Goal: Find specific page/section: Find specific page/section

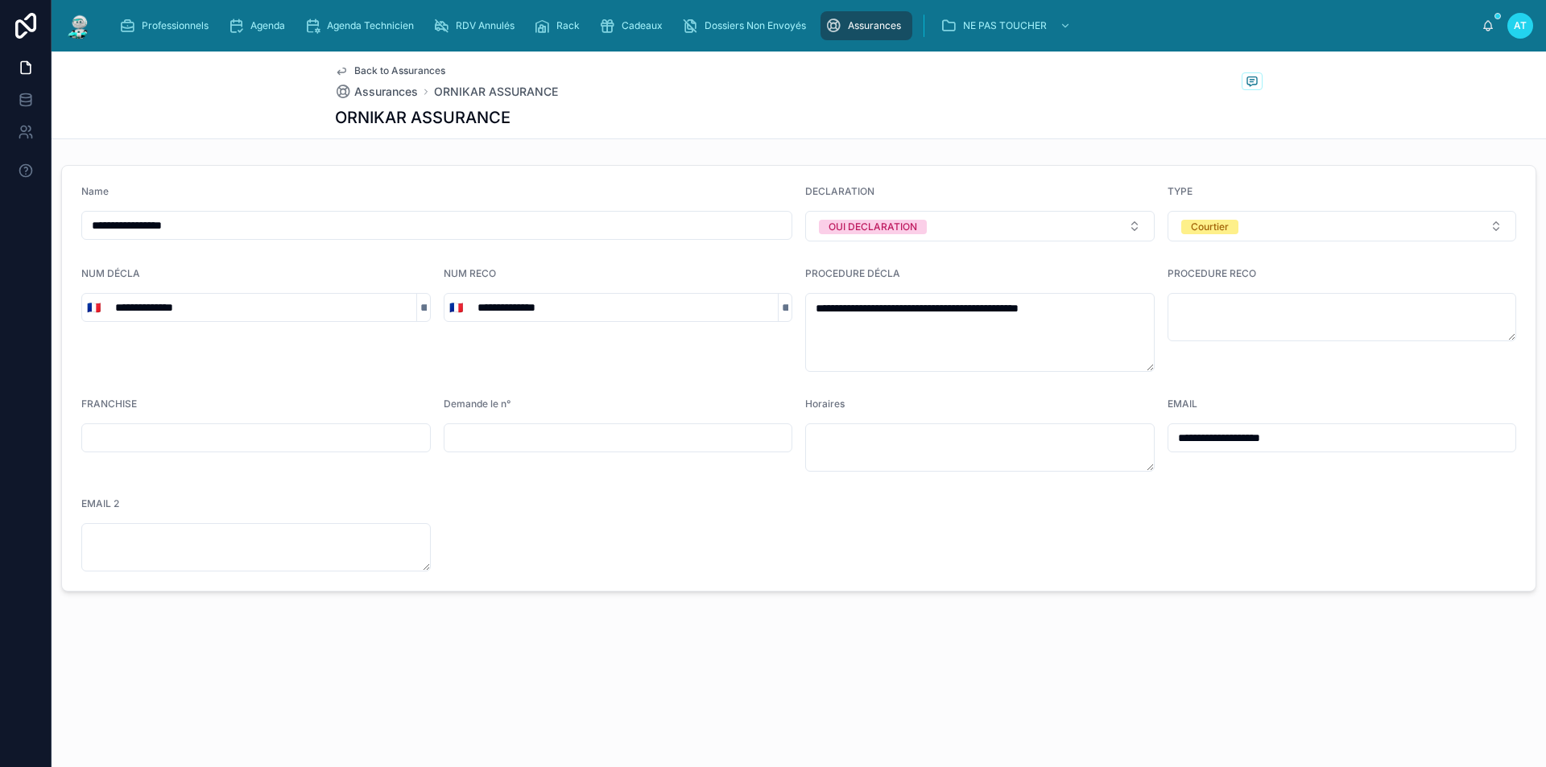
click at [879, 26] on span "Assurances" at bounding box center [874, 25] width 53 height 13
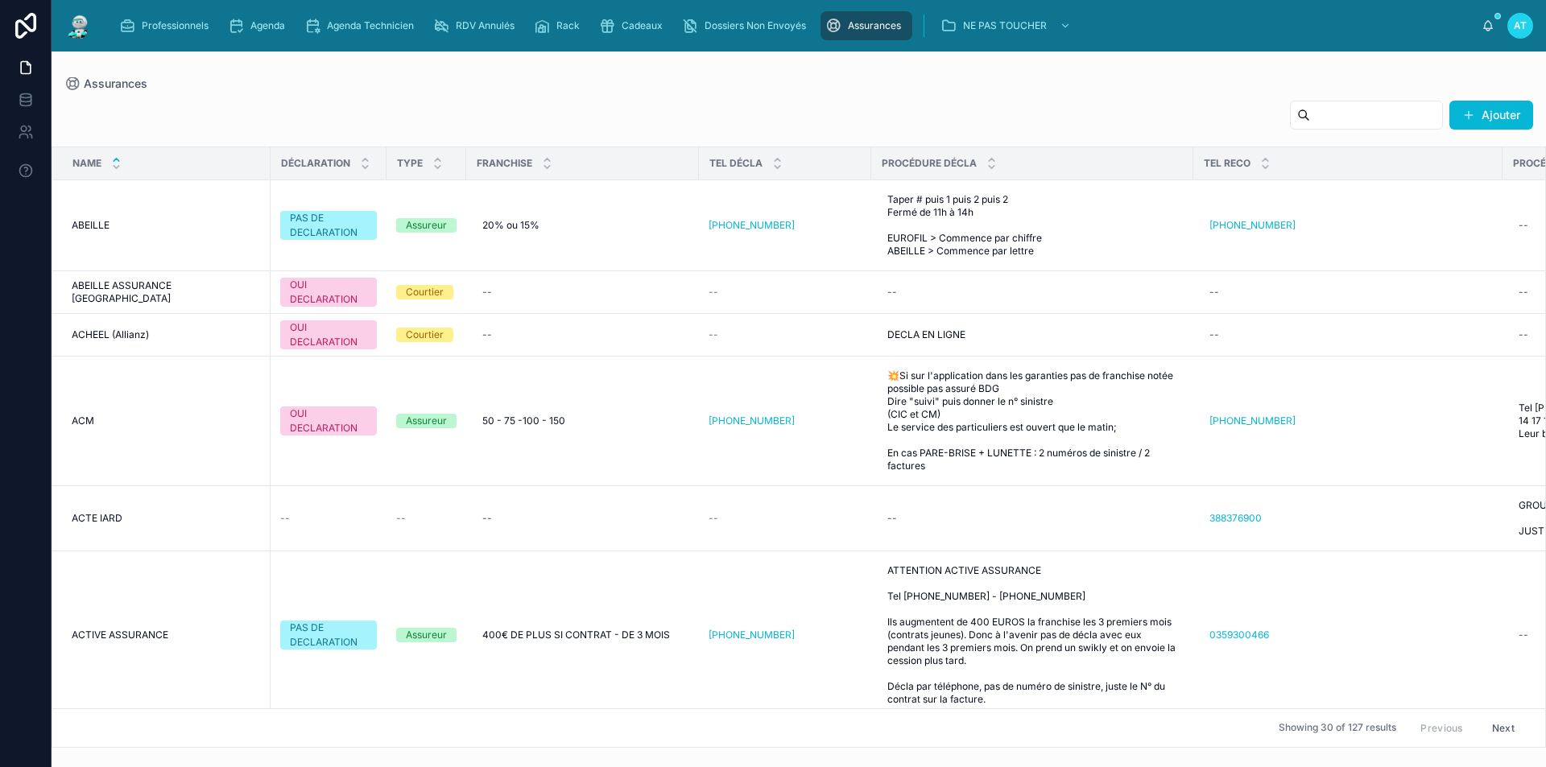
click at [1310, 109] on input "text" at bounding box center [1376, 115] width 132 height 23
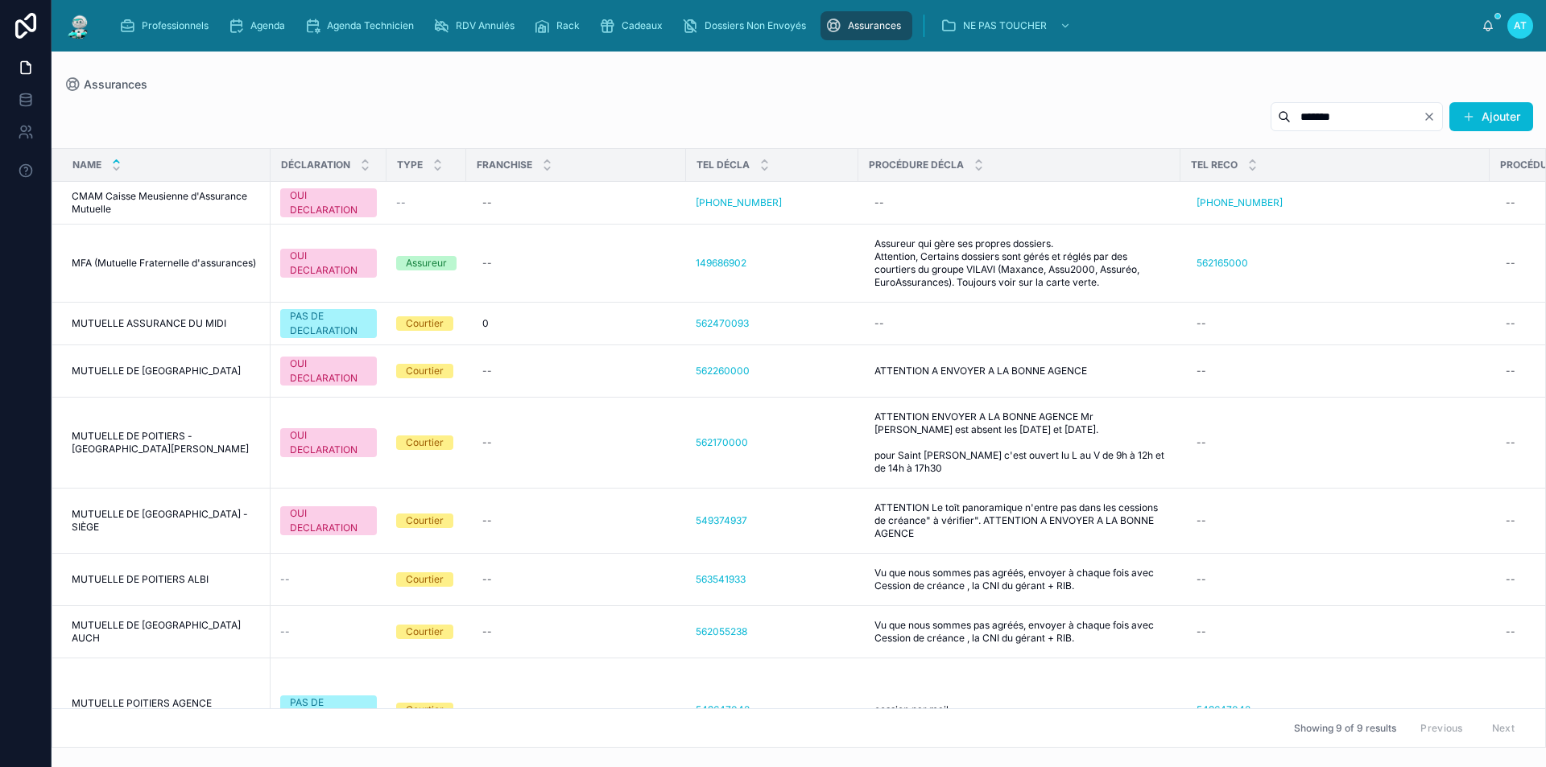
type input "*******"
click at [214, 430] on span "MUTUELLE DE POITIERS - [GEOGRAPHIC_DATA][PERSON_NAME]" at bounding box center [166, 443] width 189 height 26
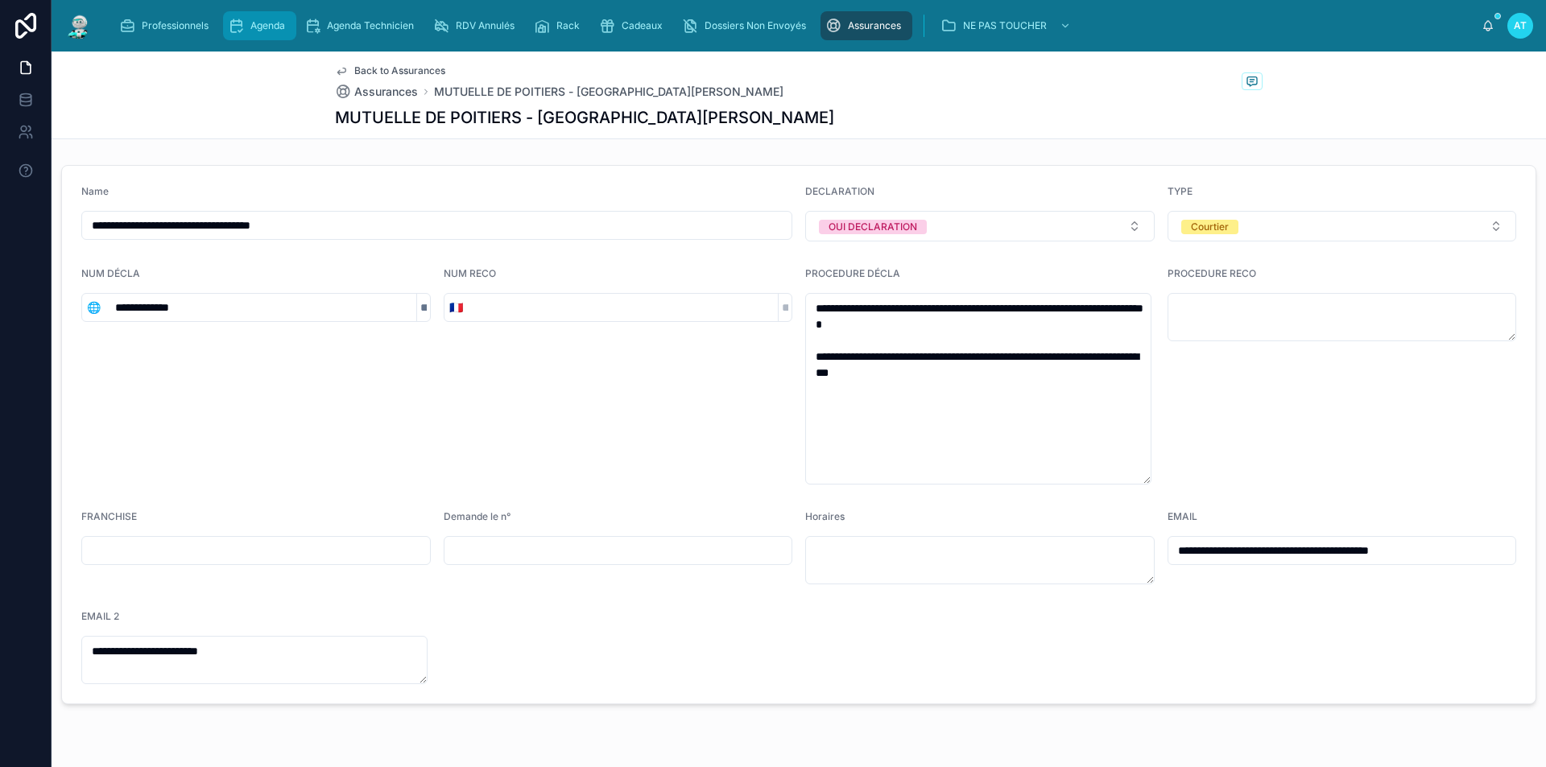
click at [267, 18] on div "Agenda" at bounding box center [260, 26] width 64 height 26
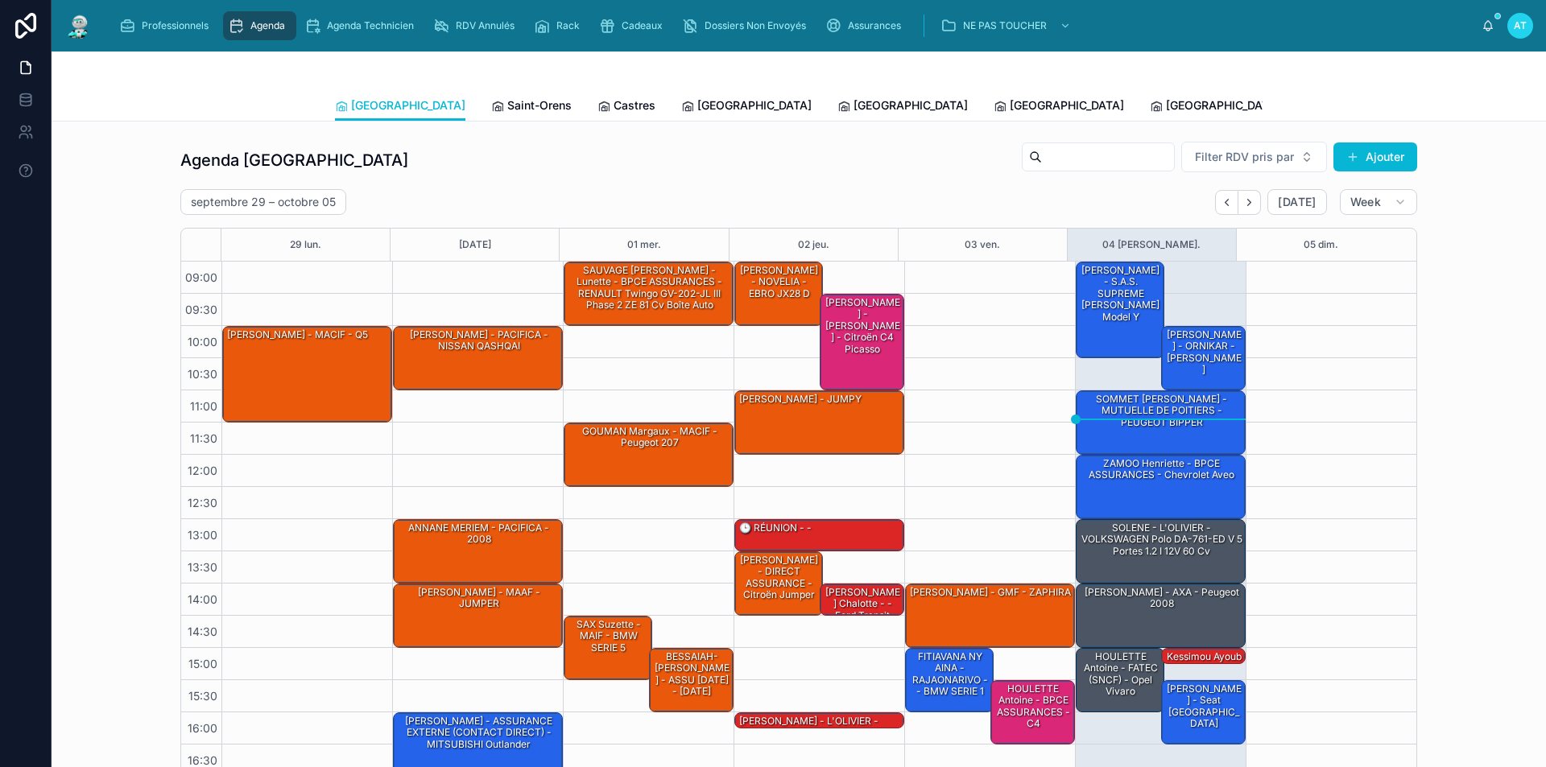
scroll to position [64, 0]
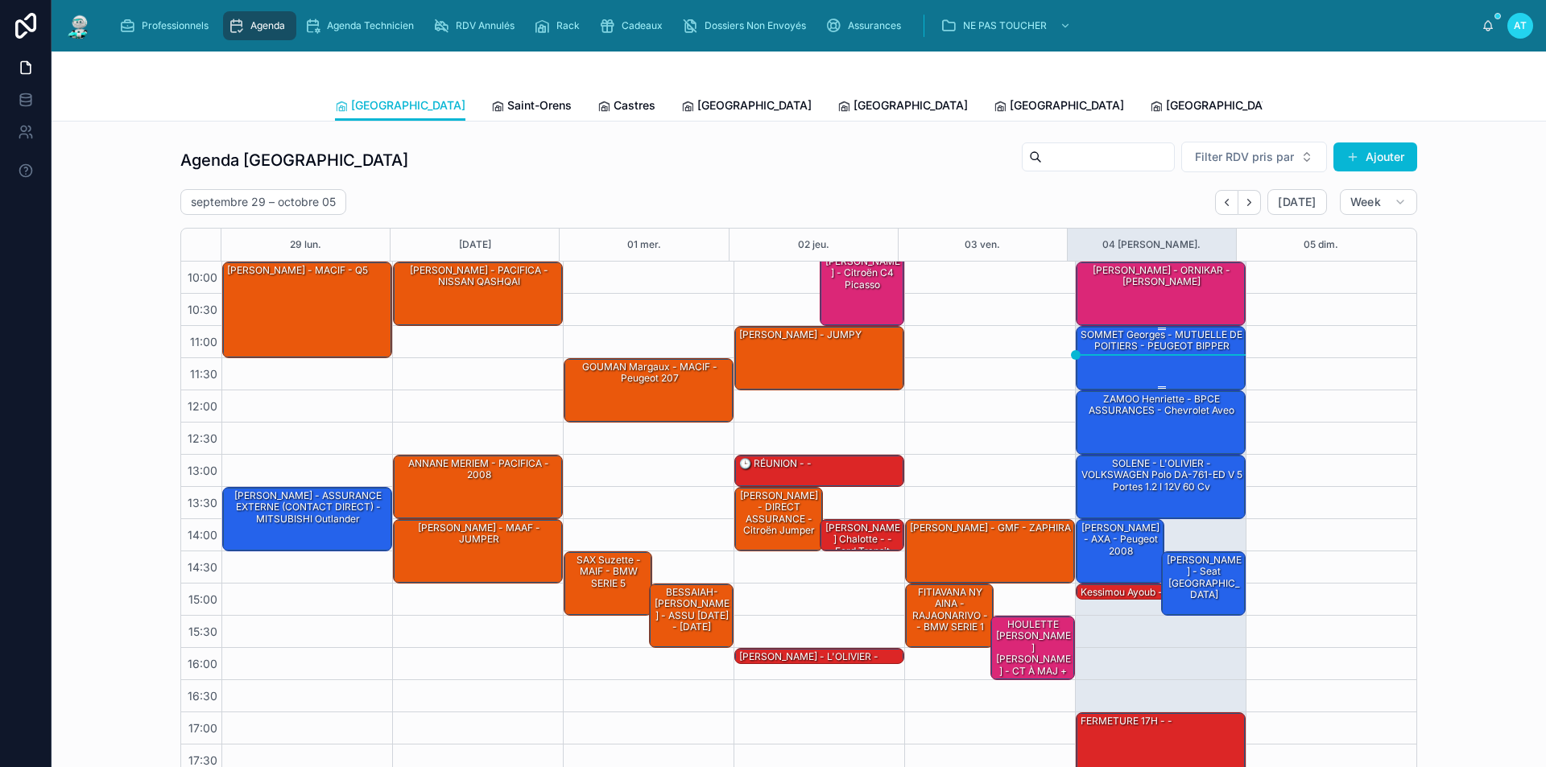
click at [1172, 368] on div "SOMMET Georges - MUTUELLE DE POITIERS - PEUGEOT BIPPER" at bounding box center [1161, 357] width 165 height 61
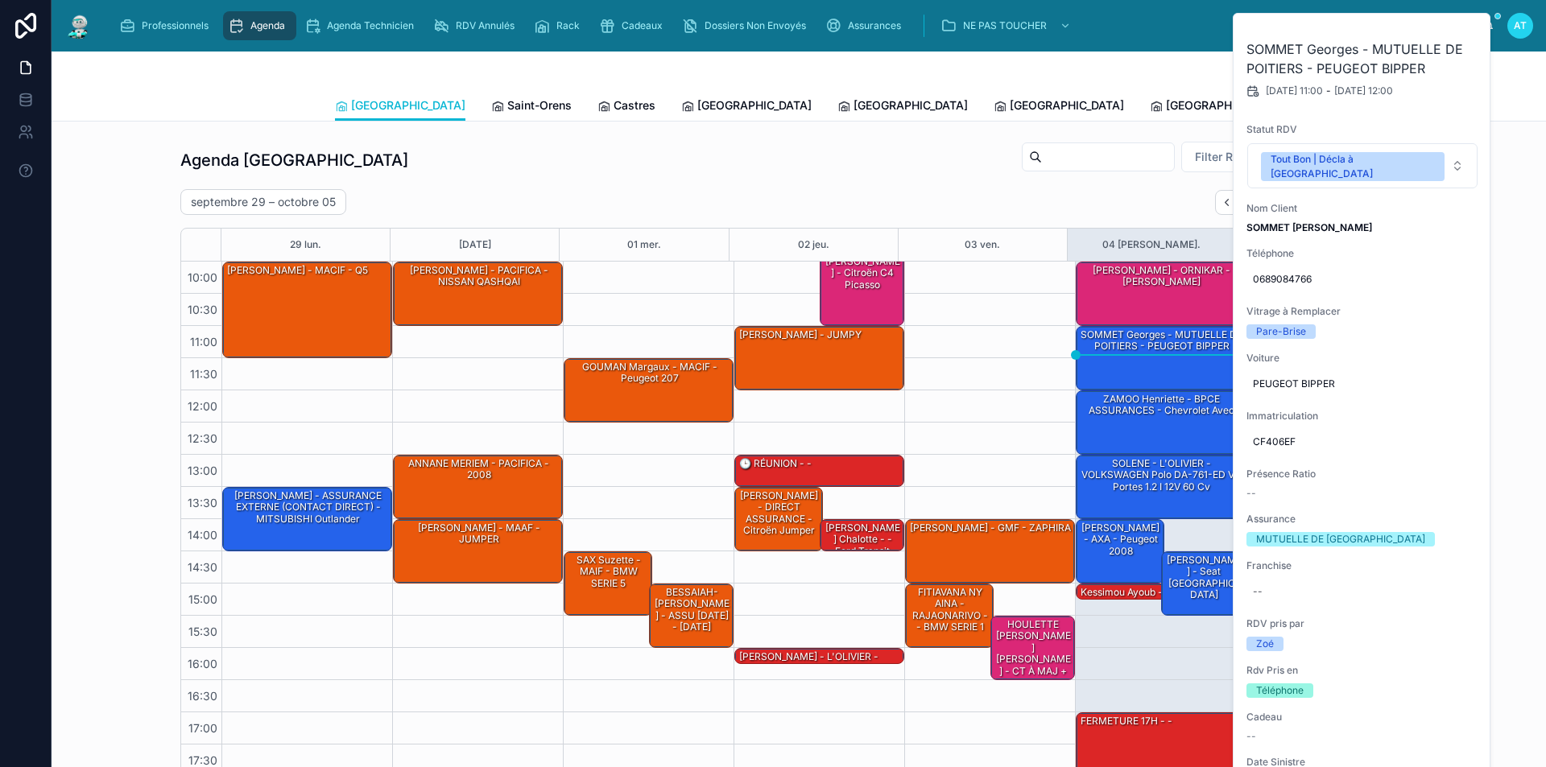
click at [877, 217] on div "[DATE] – [DATE] [DATE] Week 29 [DATE] mer. 02 jeu. 03 ven. 04 sam. 05 dim. 09:0…" at bounding box center [798, 483] width 1237 height 589
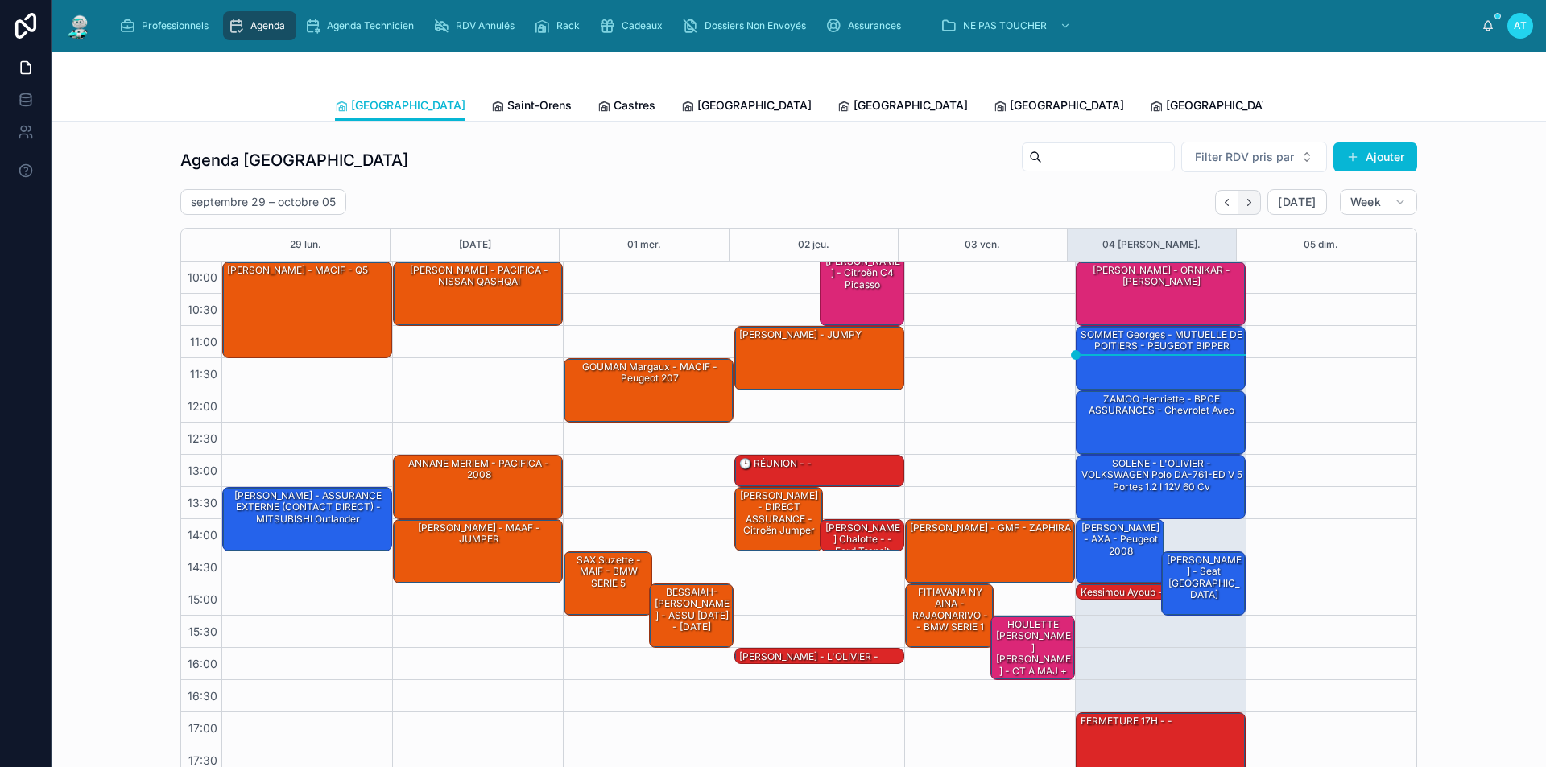
click at [1251, 200] on icon "Next" at bounding box center [1249, 203] width 12 height 12
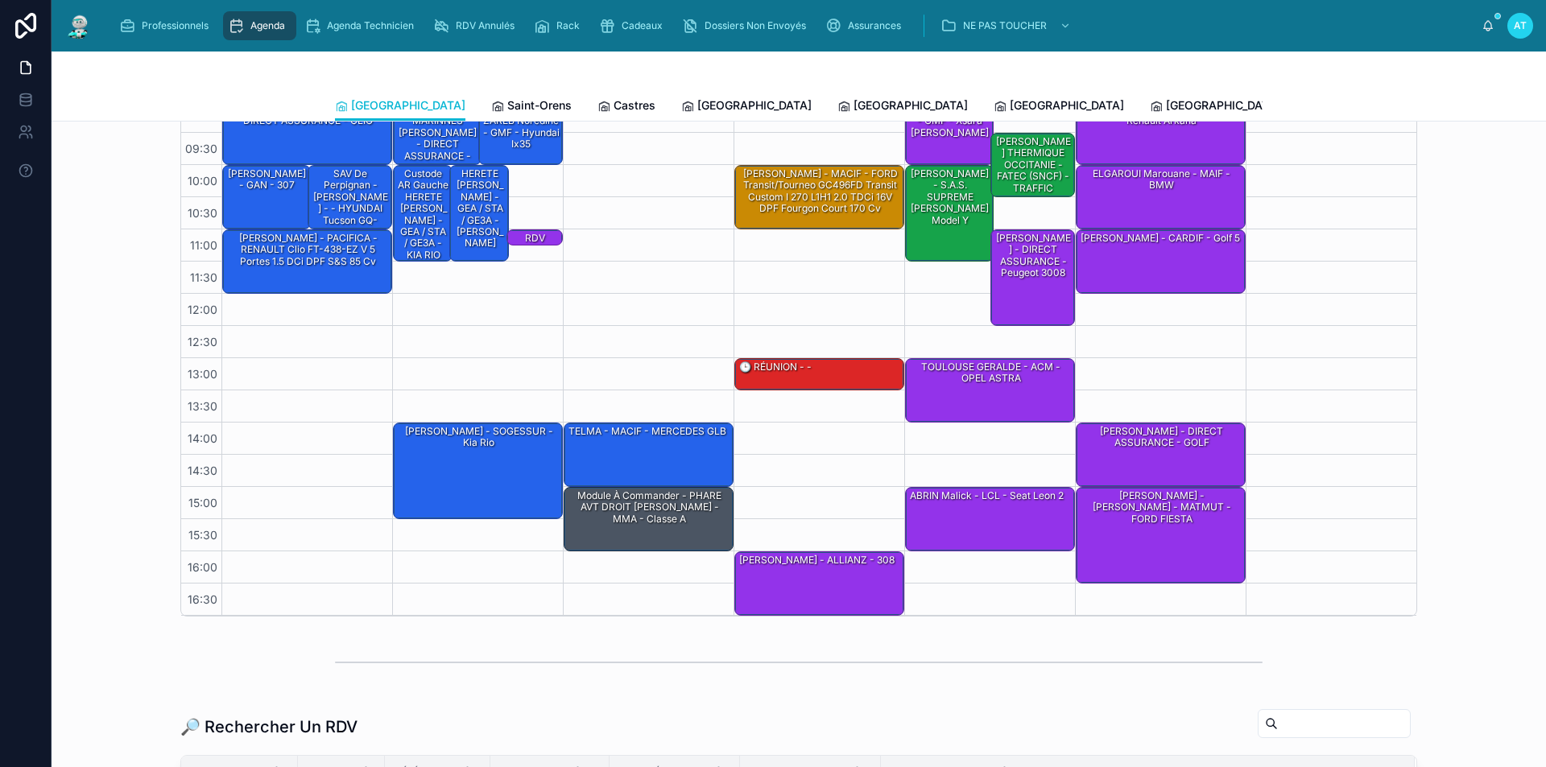
scroll to position [64, 0]
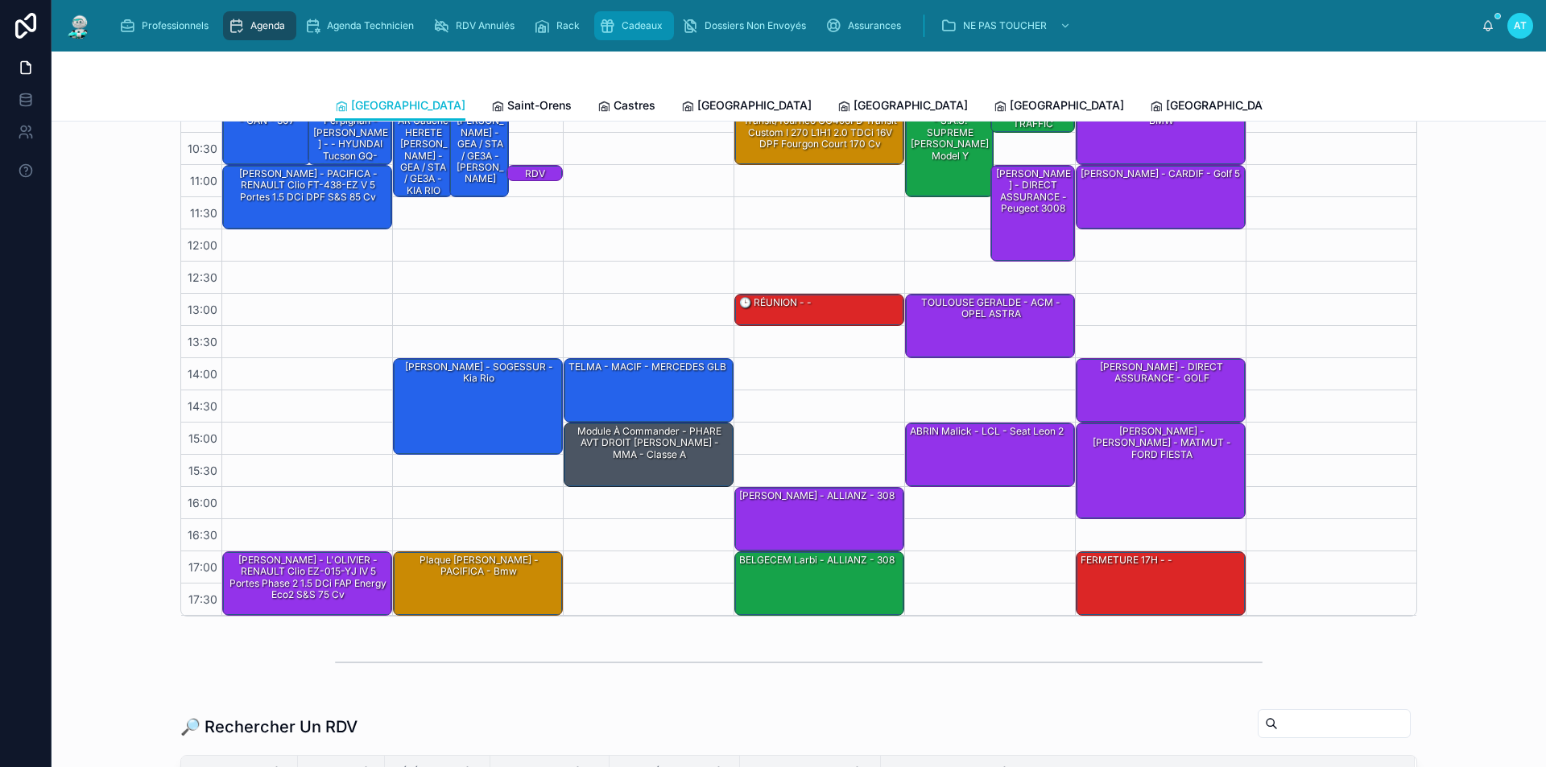
click at [649, 22] on span "Cadeaux" at bounding box center [642, 25] width 41 height 13
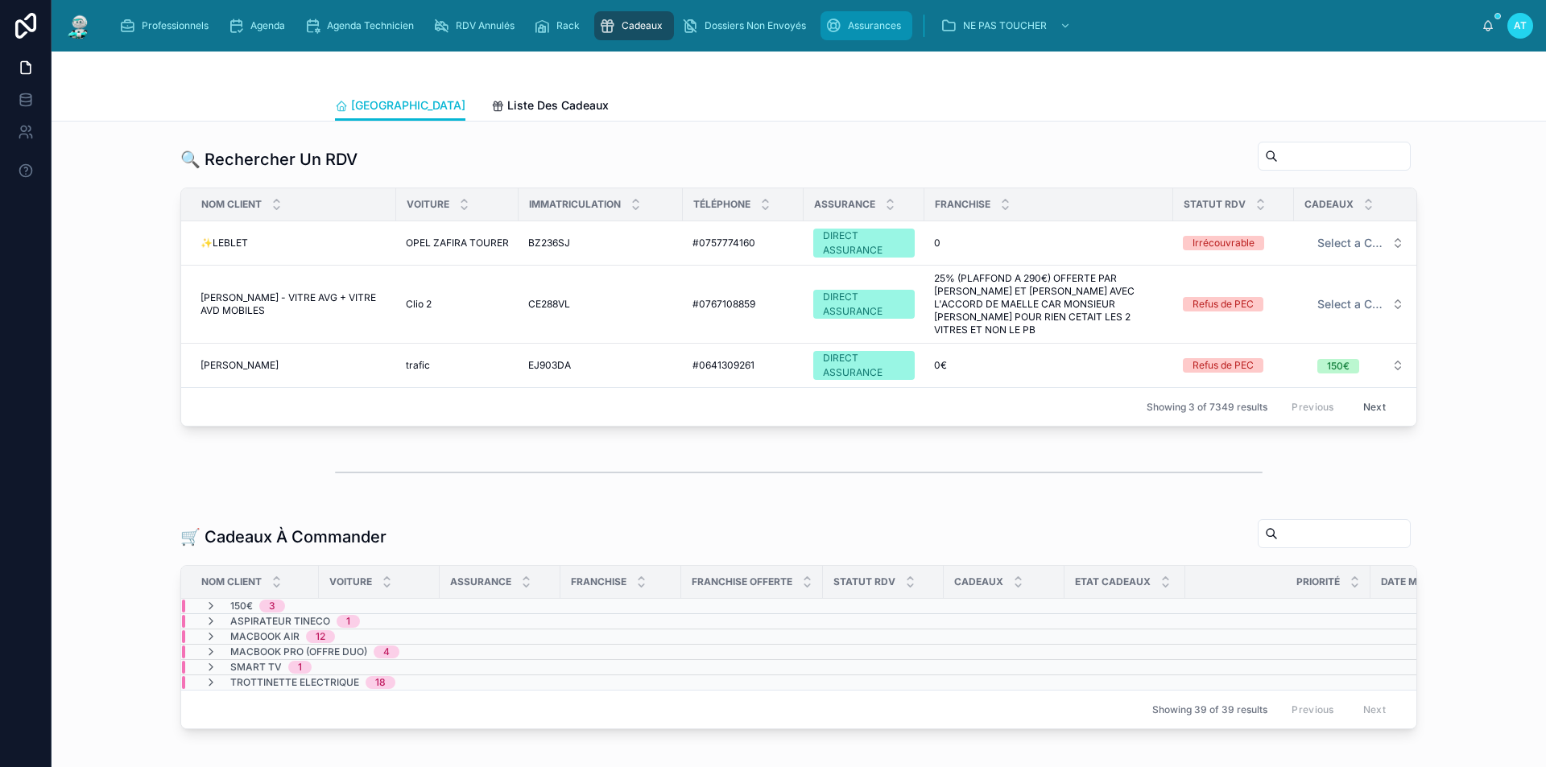
click at [845, 26] on div "Assurances" at bounding box center [866, 26] width 82 height 26
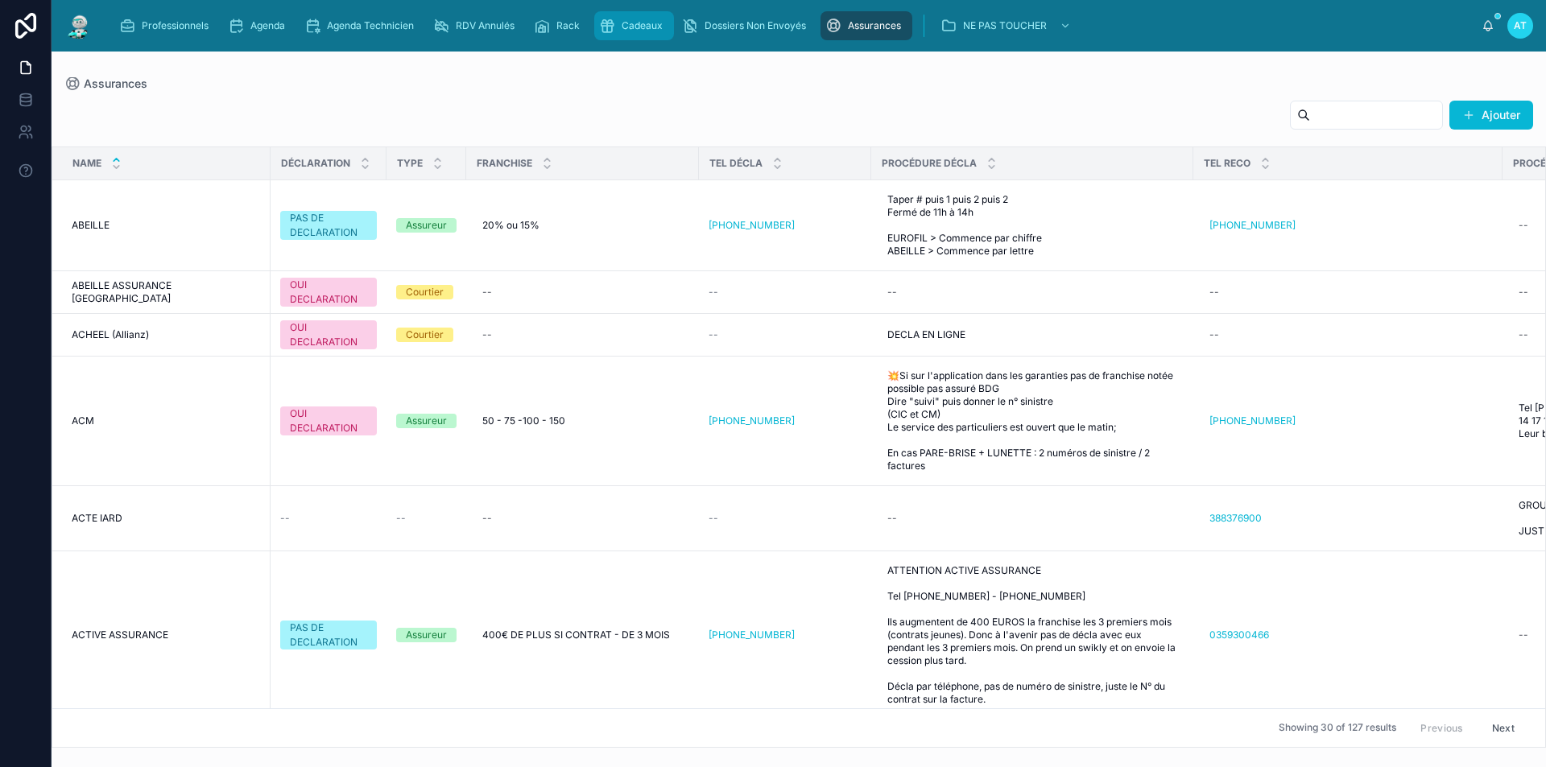
click at [647, 25] on span "Cadeaux" at bounding box center [642, 25] width 41 height 13
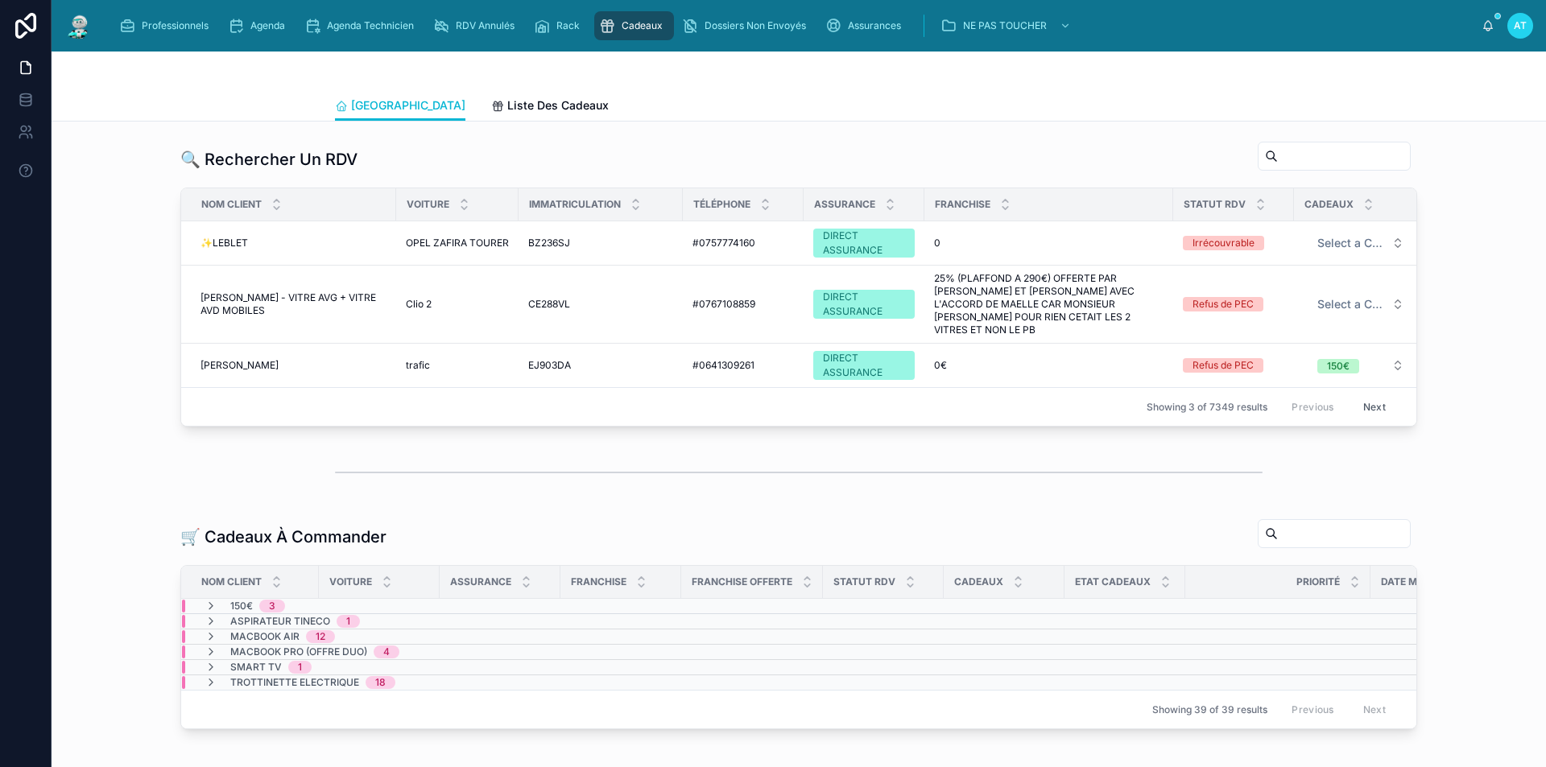
click at [1283, 151] on input "text" at bounding box center [1344, 156] width 132 height 23
click at [523, 106] on span "Liste Des Cadeaux" at bounding box center [557, 105] width 101 height 16
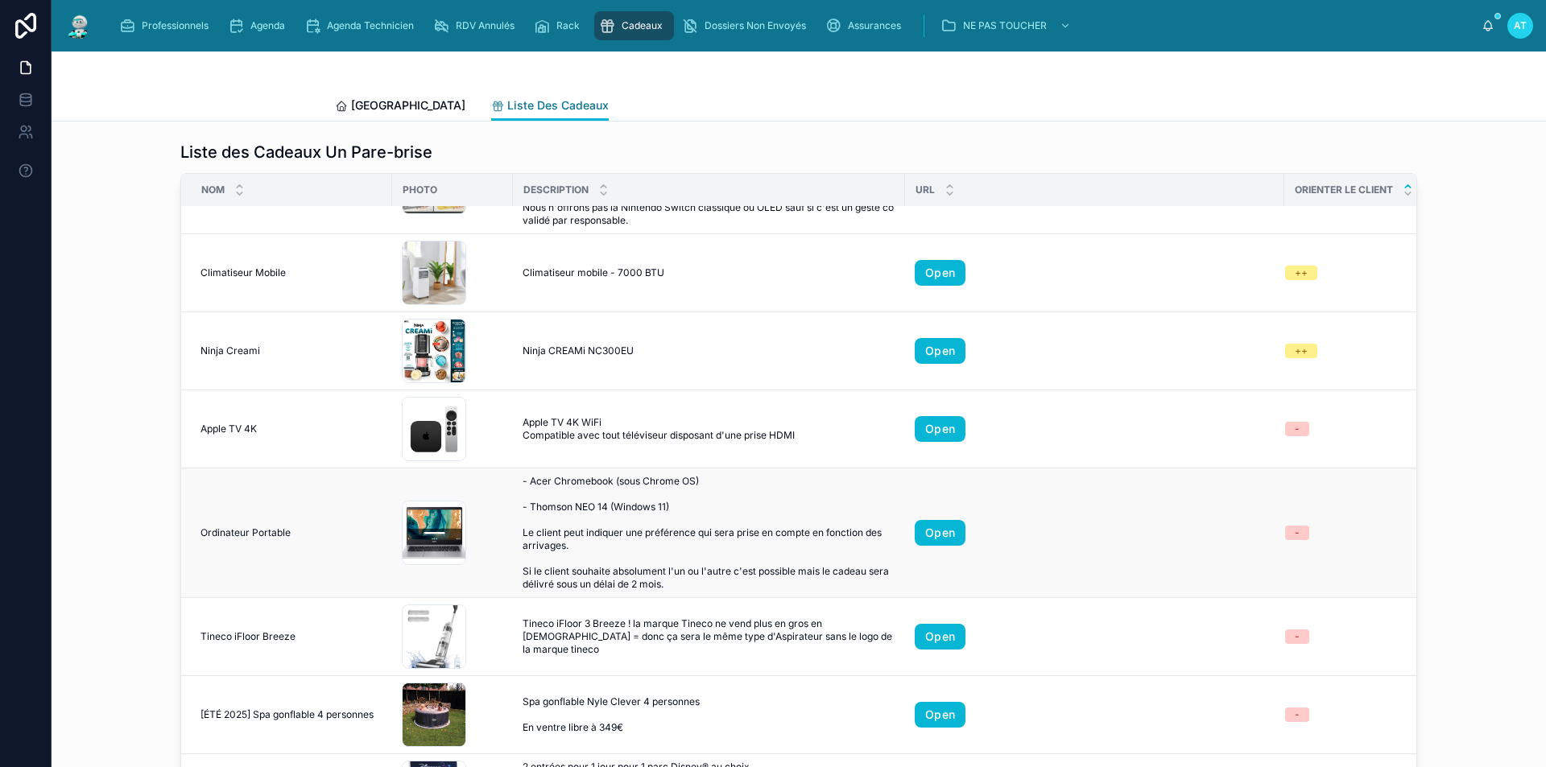
scroll to position [886, 0]
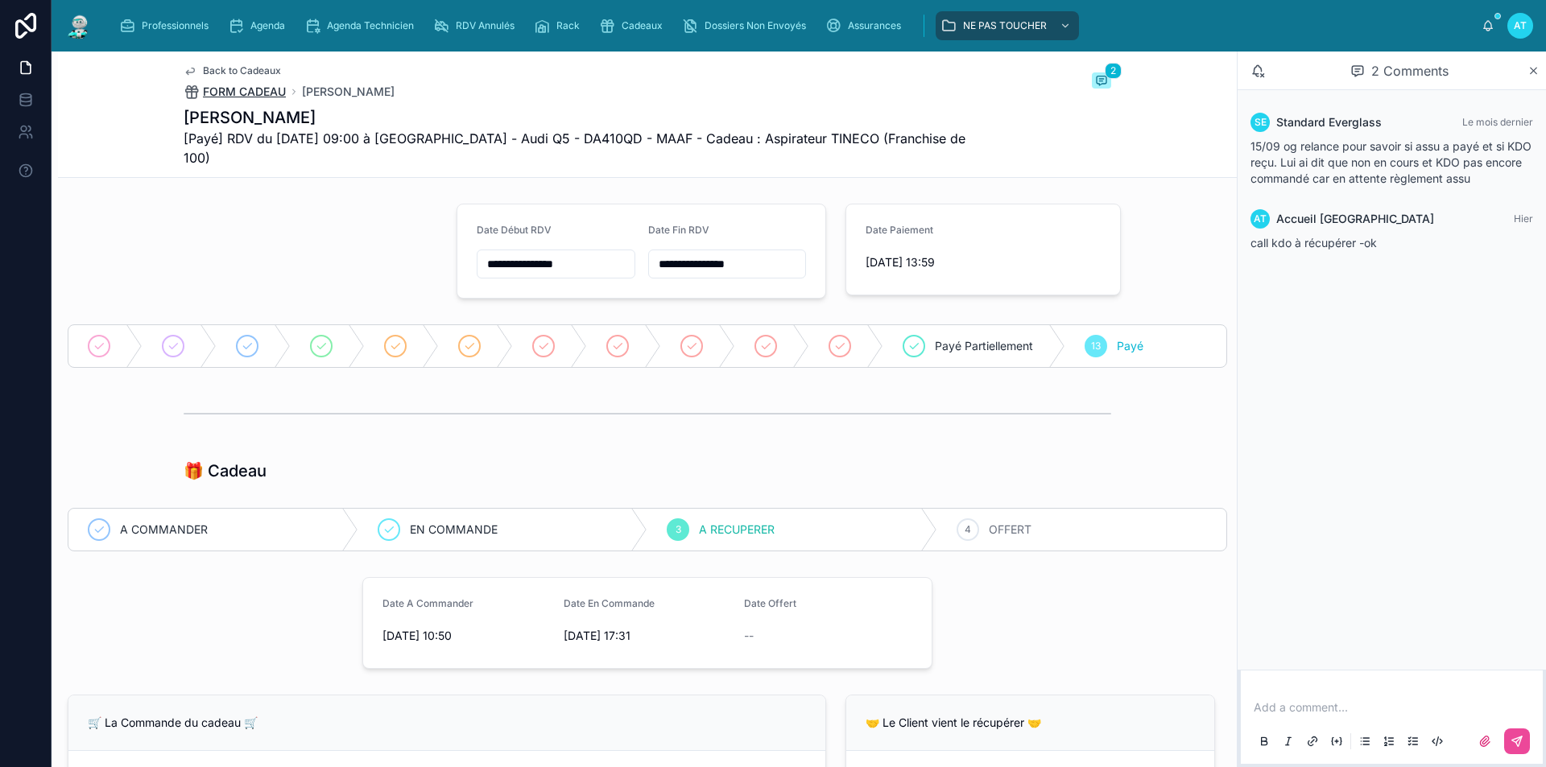
scroll to position [886, 0]
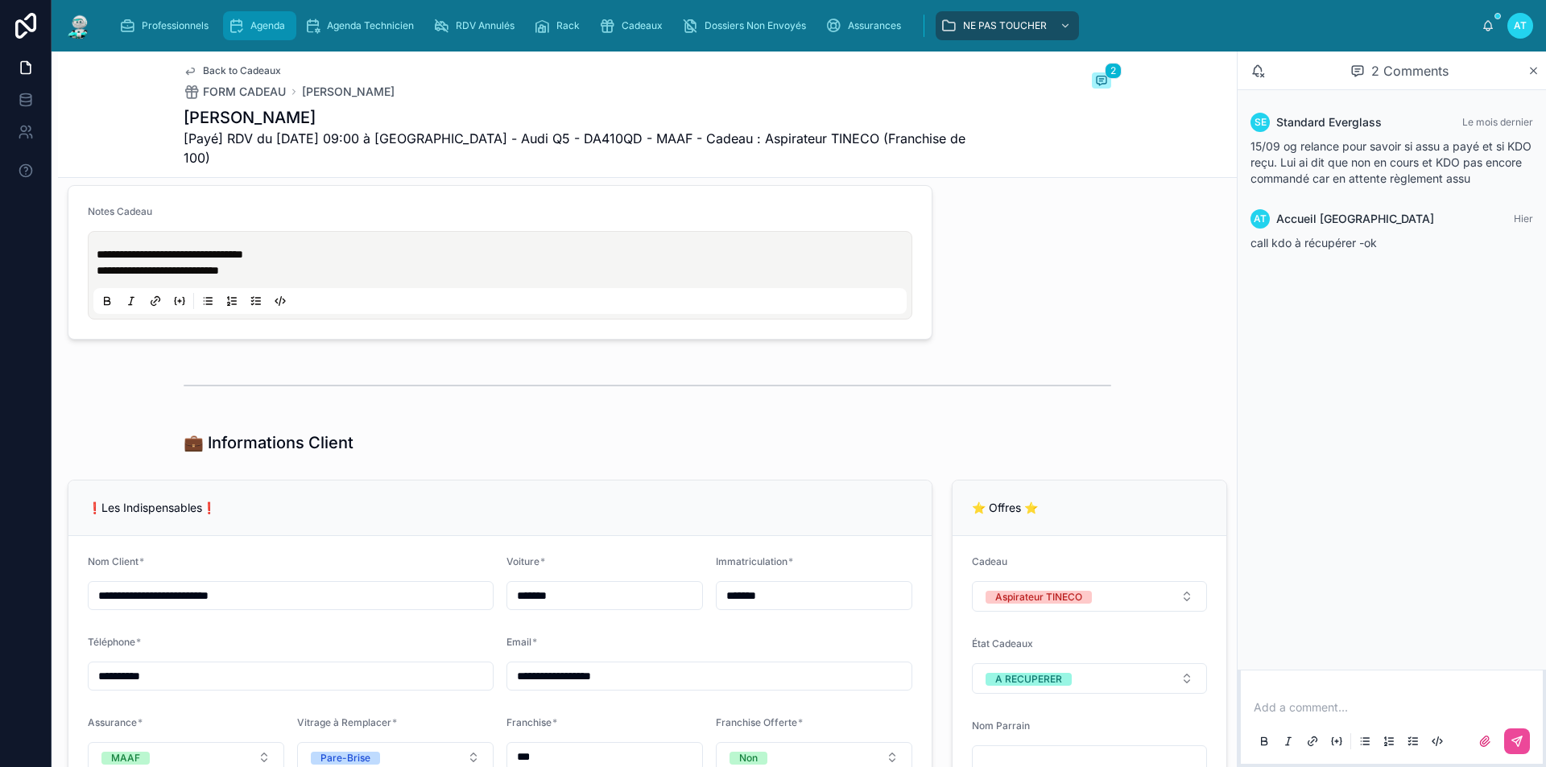
click at [275, 19] on span "Agenda" at bounding box center [267, 25] width 35 height 13
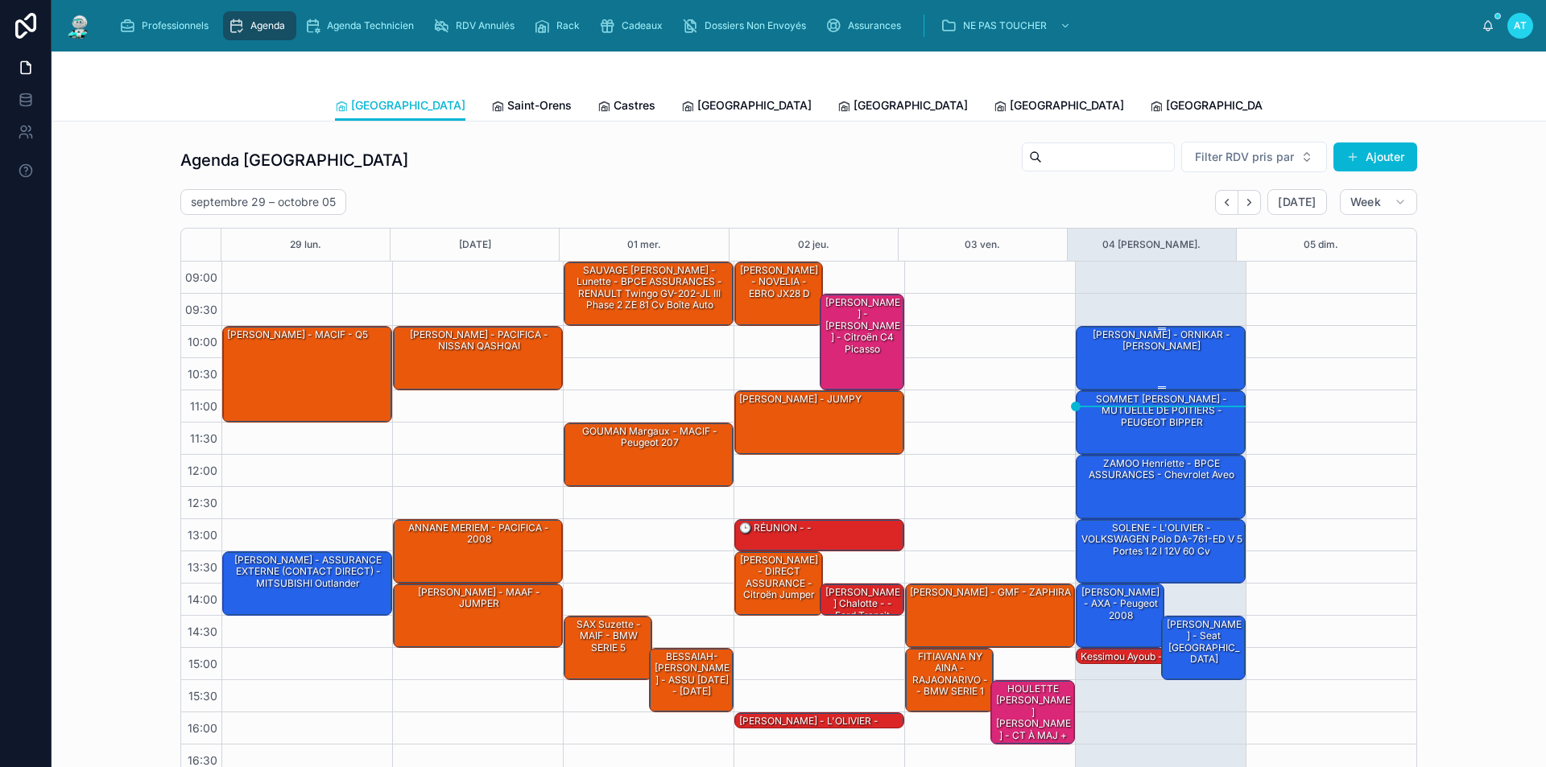
click at [1157, 362] on div "[PERSON_NAME] - ORNIKAR - [PERSON_NAME]" at bounding box center [1161, 357] width 165 height 61
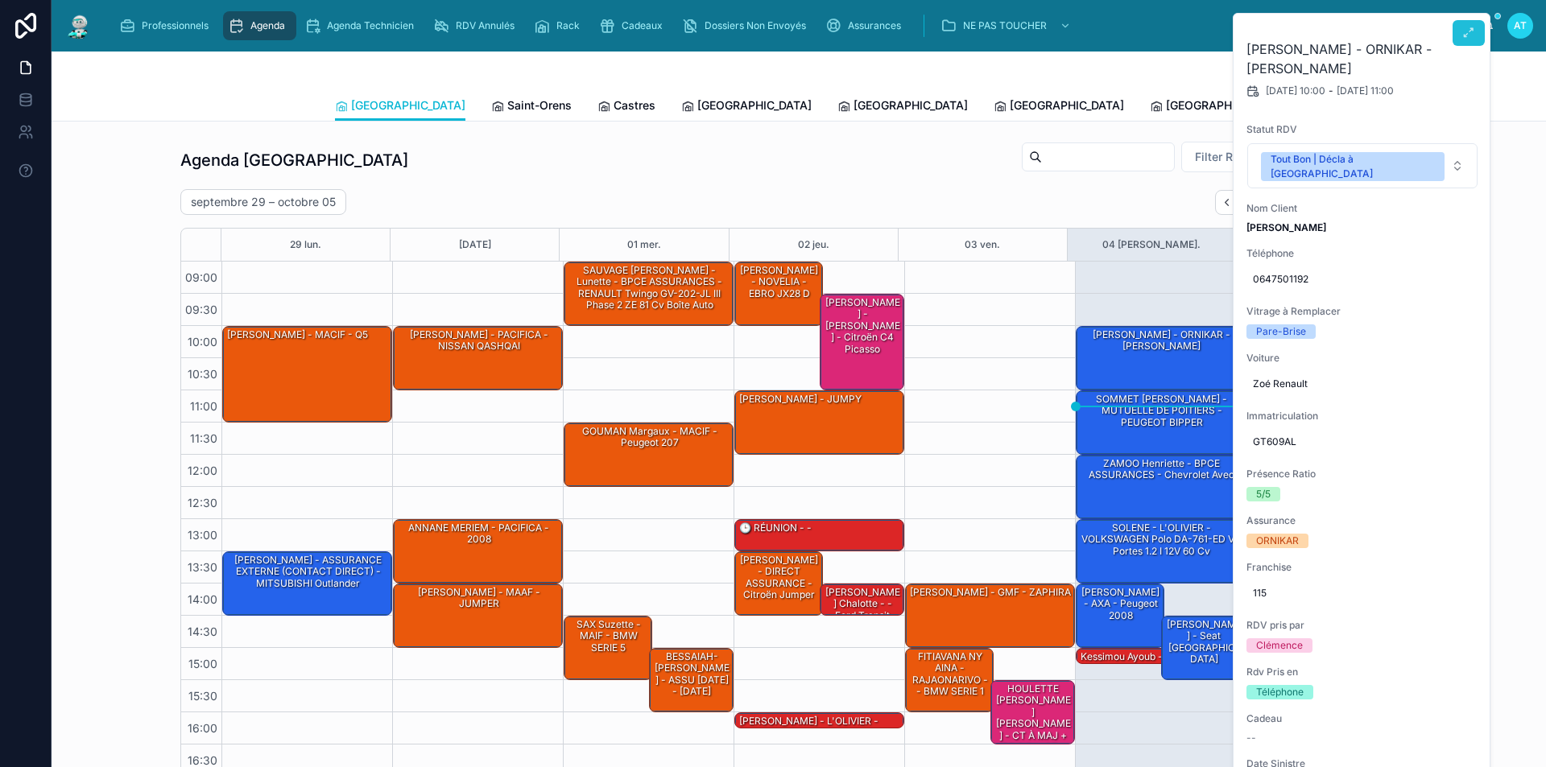
click at [1465, 31] on icon at bounding box center [1469, 33] width 13 height 13
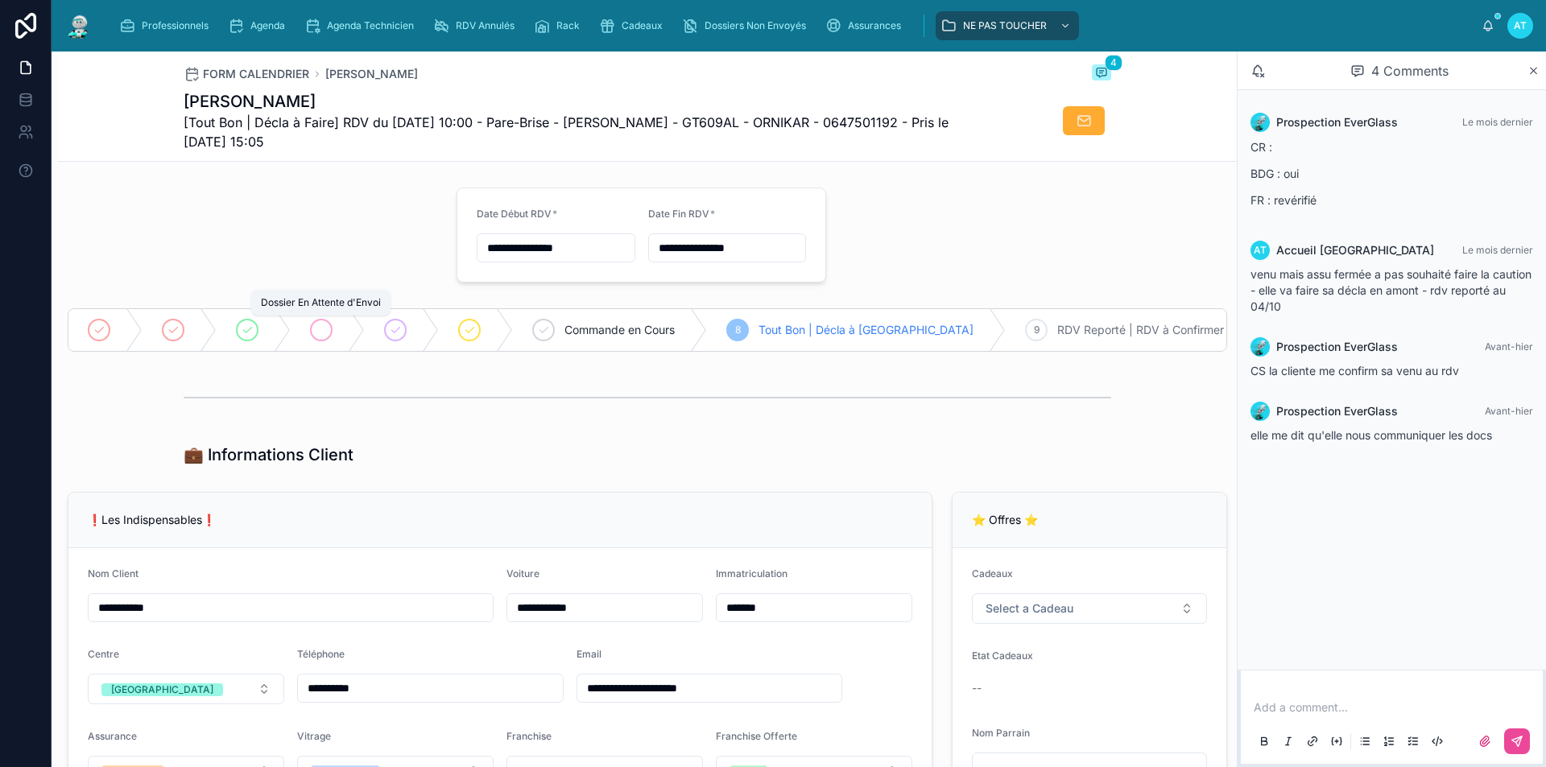
click at [329, 329] on div at bounding box center [321, 330] width 23 height 23
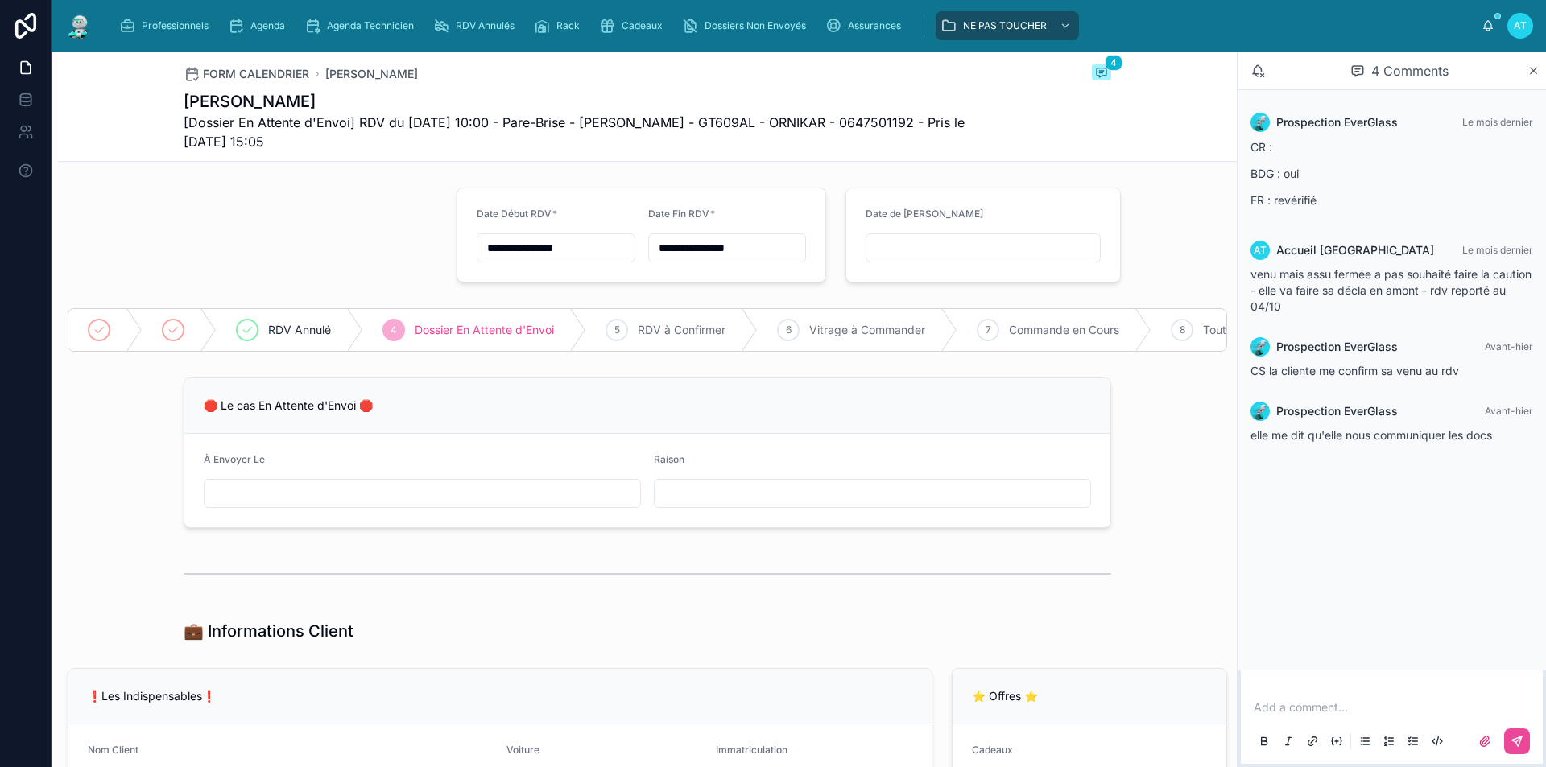
click at [932, 246] on input "text" at bounding box center [984, 248] width 234 height 23
